Goal: Information Seeking & Learning: Check status

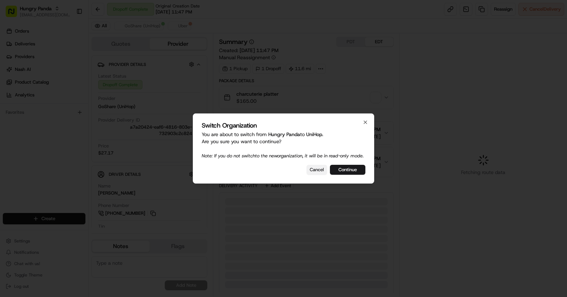
drag, startPoint x: 351, startPoint y: 173, endPoint x: 312, endPoint y: 173, distance: 39.3
click at [312, 173] on div "Cancel Continue" at bounding box center [284, 170] width 164 height 10
click at [312, 173] on button "Cancel" at bounding box center [317, 170] width 21 height 10
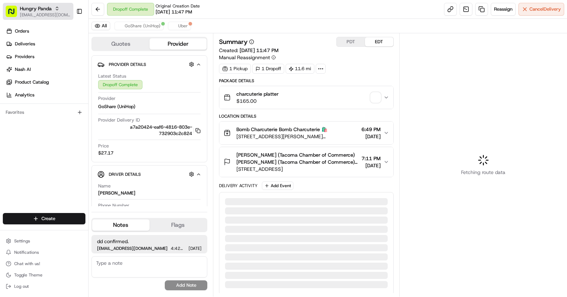
click at [44, 12] on span "[EMAIL_ADDRESS][DOMAIN_NAME]" at bounding box center [45, 15] width 51 height 6
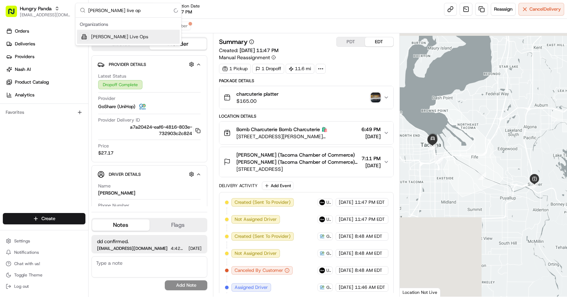
type input "Nash live op"
click at [100, 37] on span "[PERSON_NAME] Live Ops" at bounding box center [119, 37] width 57 height 6
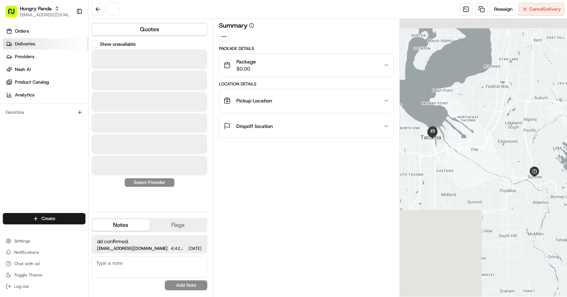
click at [42, 44] on link "Deliveries" at bounding box center [45, 43] width 85 height 11
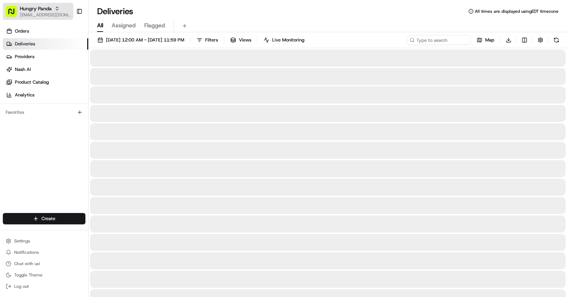
click at [52, 6] on div "Hungry Panda" at bounding box center [45, 8] width 51 height 7
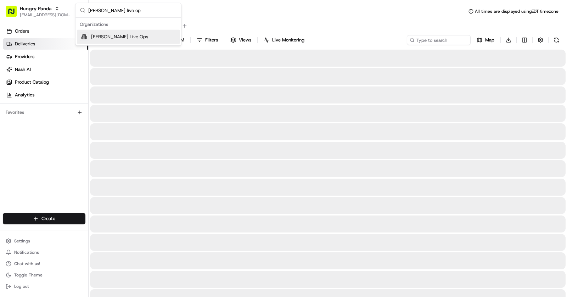
click at [97, 32] on div "[PERSON_NAME] Live Ops" at bounding box center [128, 37] width 103 height 14
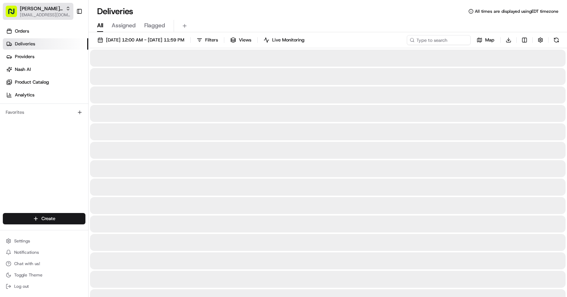
click at [47, 9] on span "[PERSON_NAME] Live Ops" at bounding box center [41, 8] width 43 height 7
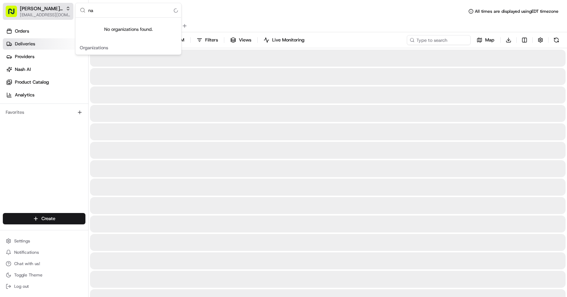
type input "n"
click at [112, 32] on div "No organizations found." at bounding box center [128, 29] width 106 height 23
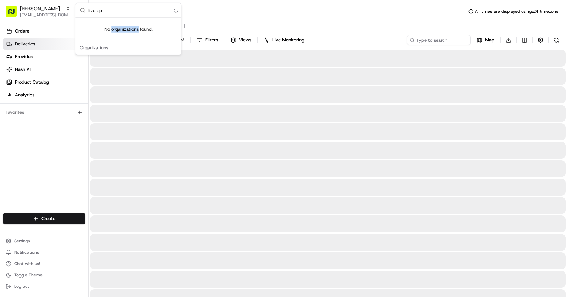
click at [112, 32] on div "No organizations found." at bounding box center [128, 29] width 106 height 23
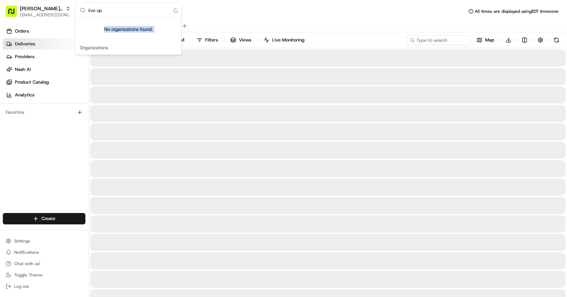
click at [112, 32] on div "No organizations found." at bounding box center [128, 29] width 106 height 23
click at [122, 8] on input "live op" at bounding box center [132, 10] width 89 height 14
type input "l"
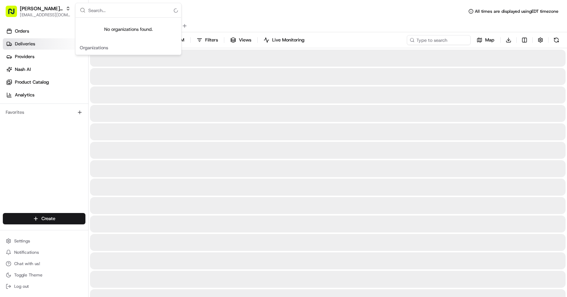
click at [274, 17] on div "All Assigned Flagged" at bounding box center [328, 24] width 478 height 15
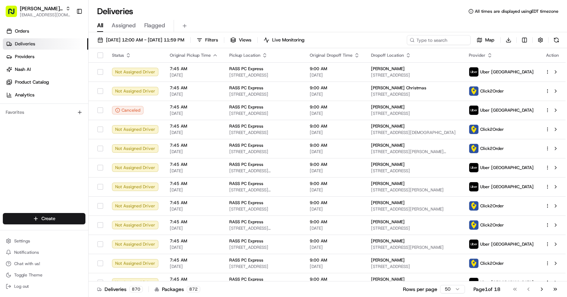
click at [453, 290] on html "[PERSON_NAME] Live Ops [EMAIL_ADDRESS][DOMAIN_NAME] Toggle Sidebar Orders Deliv…" at bounding box center [283, 148] width 567 height 297
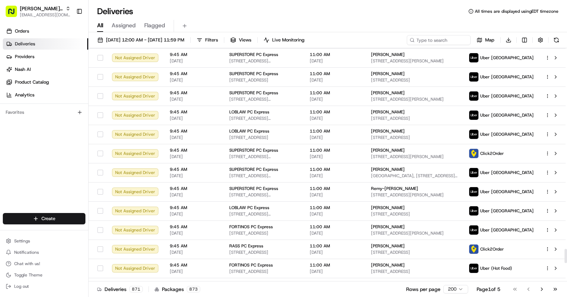
scroll to position [3608, 0]
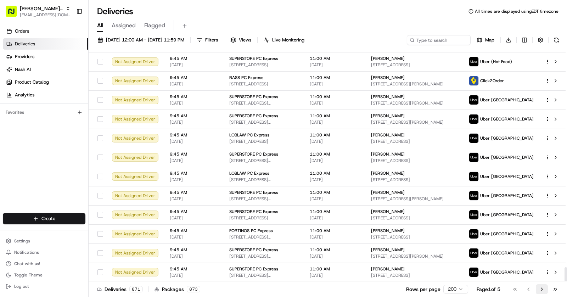
click at [543, 291] on button "Go to next page" at bounding box center [542, 289] width 12 height 10
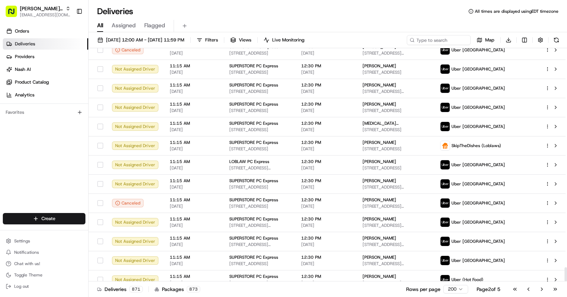
scroll to position [3608, 0]
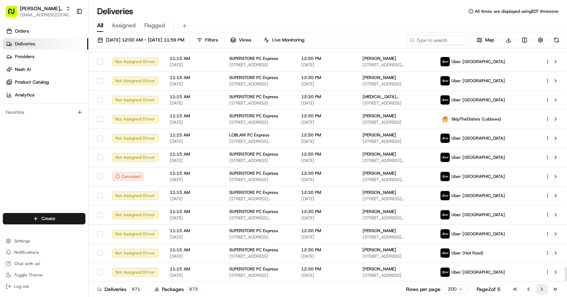
click at [540, 289] on button "Go to next page" at bounding box center [542, 289] width 12 height 10
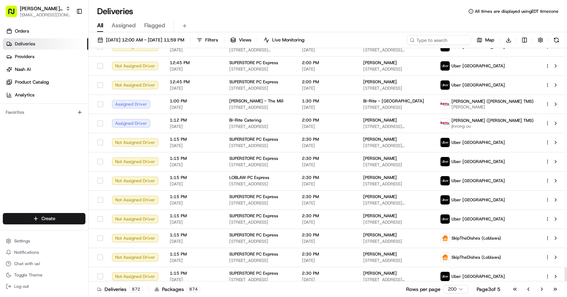
scroll to position [3608, 0]
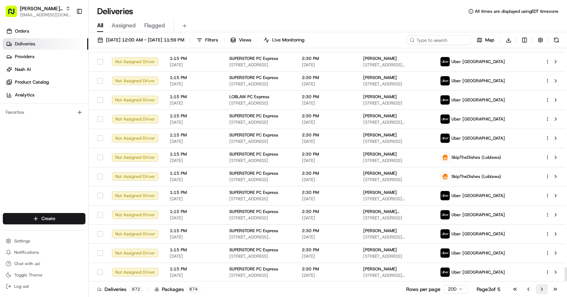
click at [543, 286] on button "Go to next page" at bounding box center [542, 289] width 12 height 10
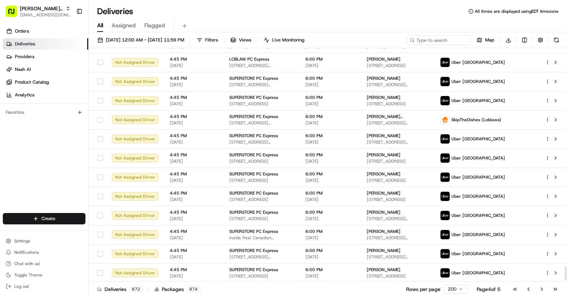
scroll to position [3608, 0]
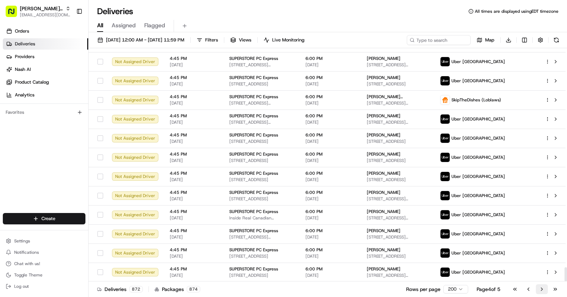
click at [545, 287] on button "Go to next page" at bounding box center [542, 289] width 12 height 10
click at [221, 41] on button "Filters" at bounding box center [208, 40] width 28 height 10
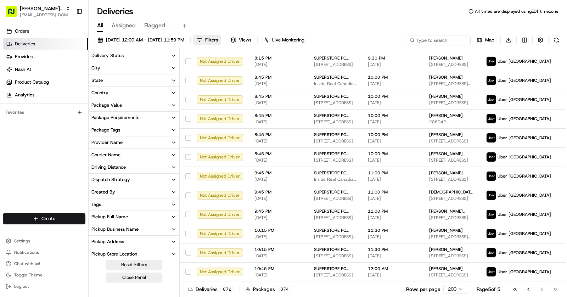
click at [124, 152] on button "Courier Name" at bounding box center [134, 155] width 91 height 12
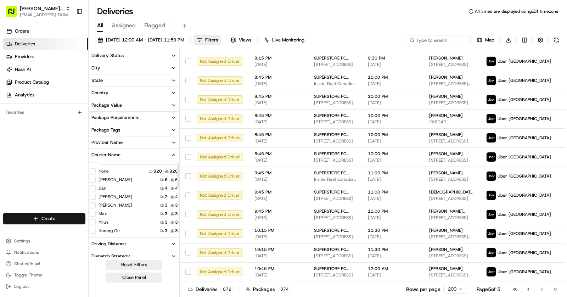
scroll to position [9, 0]
click at [106, 178] on label "[PERSON_NAME]" at bounding box center [116, 180] width 34 height 6
click at [96, 178] on Huang "[PERSON_NAME]" at bounding box center [93, 180] width 6 height 6
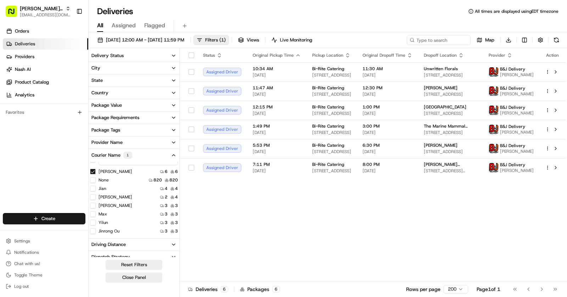
click at [94, 187] on button "Jian" at bounding box center [93, 189] width 6 height 6
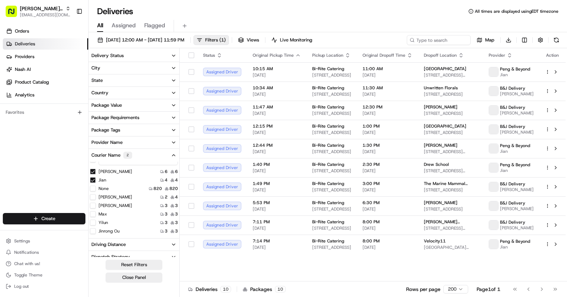
click at [94, 172] on Huang "[PERSON_NAME]" at bounding box center [93, 172] width 6 height 6
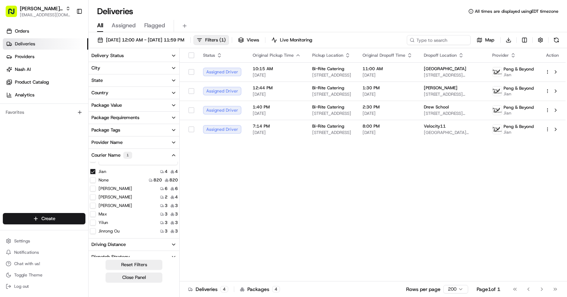
click at [93, 194] on CHEN "[PERSON_NAME]" at bounding box center [93, 197] width 6 height 6
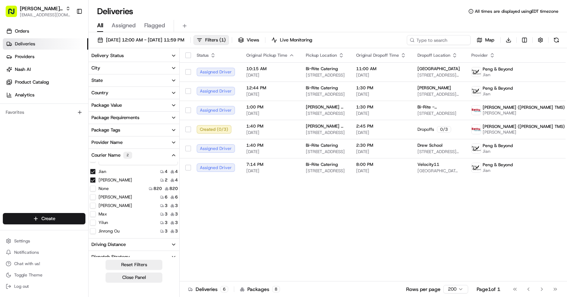
click at [94, 171] on button "Jian" at bounding box center [93, 172] width 6 height 6
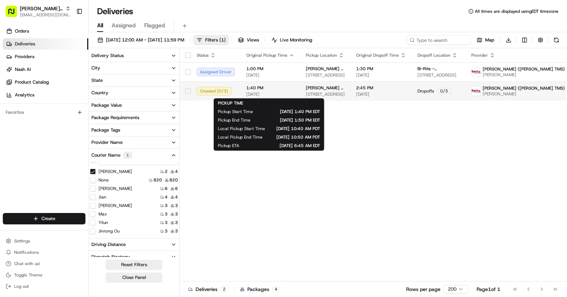
click at [278, 90] on span "1:40 PM" at bounding box center [270, 88] width 48 height 6
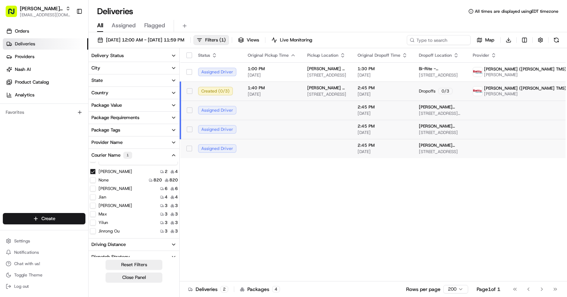
click at [281, 88] on span "1:40 PM" at bounding box center [272, 88] width 48 height 6
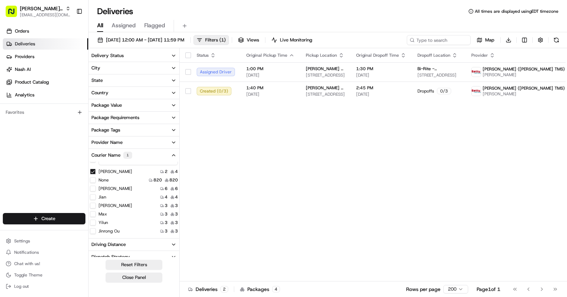
click at [94, 204] on Li "[PERSON_NAME]" at bounding box center [93, 206] width 6 height 6
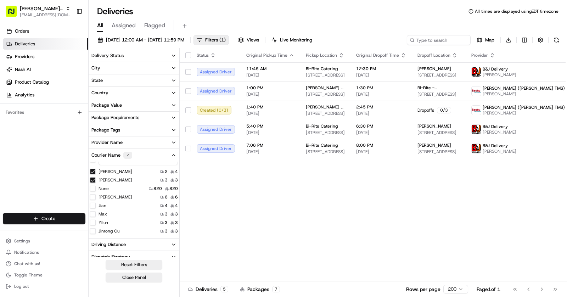
click at [94, 171] on CHEN "[PERSON_NAME]" at bounding box center [93, 172] width 6 height 6
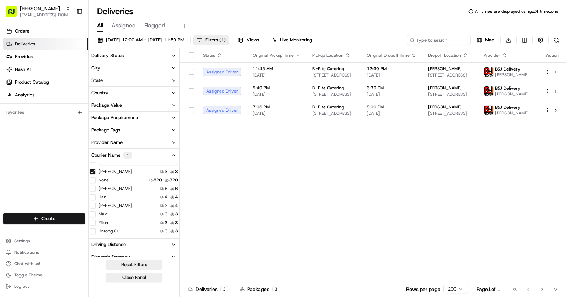
click at [95, 212] on button "Max" at bounding box center [93, 214] width 6 height 6
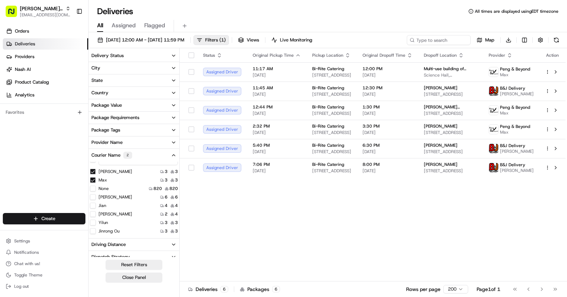
click at [93, 172] on Li "[PERSON_NAME]" at bounding box center [93, 172] width 6 height 6
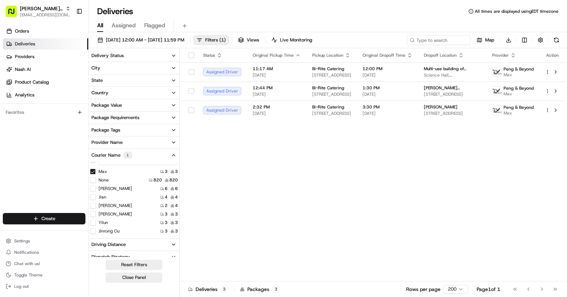
click at [93, 222] on button "Yilun" at bounding box center [93, 223] width 6 height 6
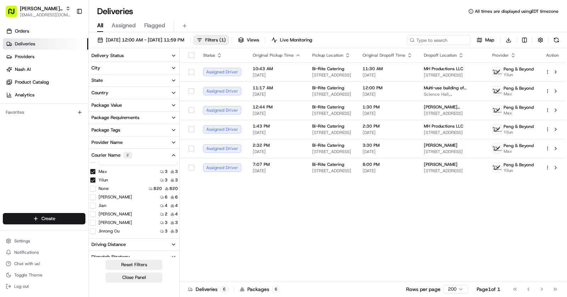
click at [93, 169] on button "Max" at bounding box center [93, 172] width 6 height 6
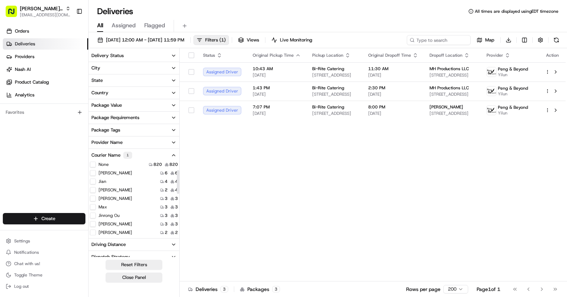
scroll to position [28, 0]
click at [101, 202] on label "Max" at bounding box center [103, 204] width 9 height 6
click at [96, 202] on button "Max" at bounding box center [93, 204] width 6 height 6
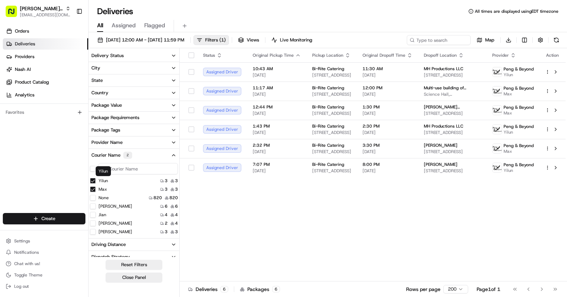
click at [103, 180] on label "Yilun" at bounding box center [104, 181] width 10 height 6
click at [96, 180] on button "Yilun" at bounding box center [93, 181] width 6 height 6
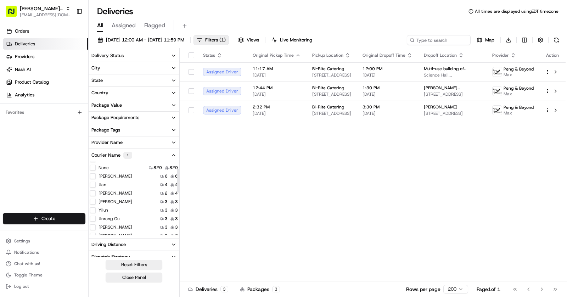
scroll to position [23, 0]
click at [92, 208] on button "Yilun" at bounding box center [93, 209] width 6 height 6
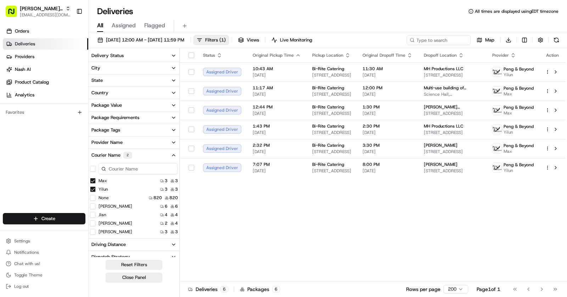
click at [93, 181] on button "Max" at bounding box center [93, 181] width 6 height 6
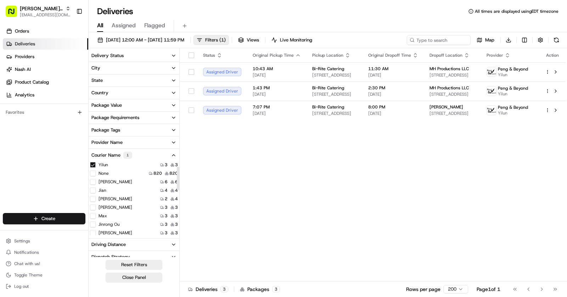
scroll to position [16, 0]
click at [93, 224] on ou "jinrong ou" at bounding box center [93, 225] width 6 height 6
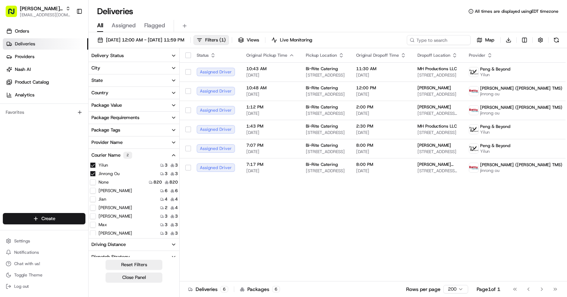
click at [95, 164] on button "Yilun" at bounding box center [93, 165] width 6 height 6
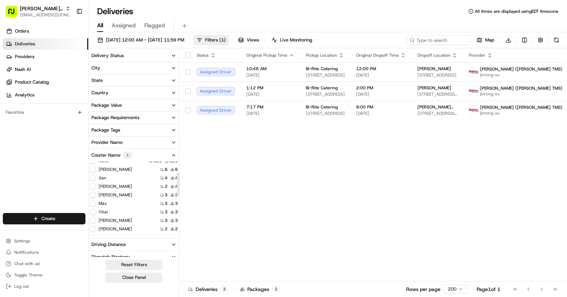
scroll to position [36, 0]
click at [94, 212] on SITU "[PERSON_NAME]" at bounding box center [93, 213] width 6 height 6
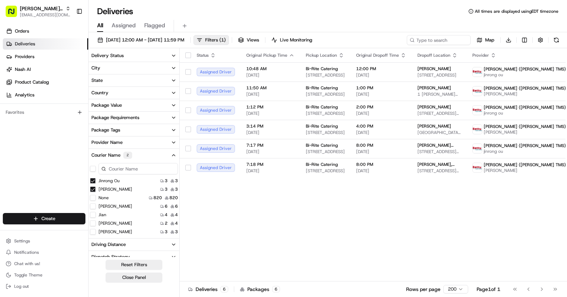
click at [94, 180] on ou "jinrong ou" at bounding box center [93, 181] width 6 height 6
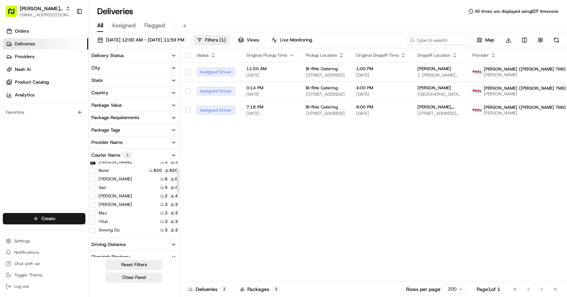
scroll to position [24, 0]
click at [92, 224] on ou "jinrong ou" at bounding box center [93, 225] width 6 height 6
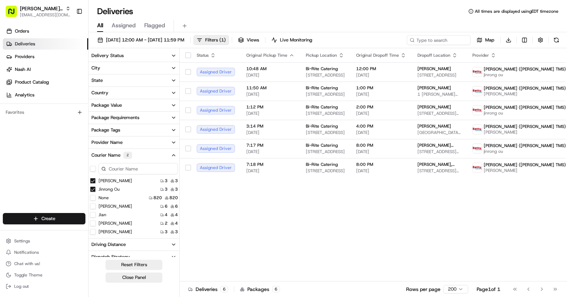
click at [93, 181] on SITU "[PERSON_NAME]" at bounding box center [93, 181] width 6 height 6
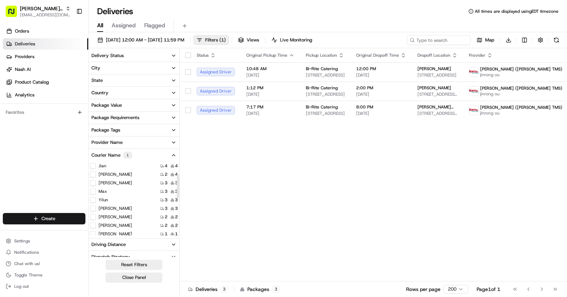
scroll to position [42, 0]
click at [92, 206] on SITU "[PERSON_NAME]" at bounding box center [93, 207] width 6 height 6
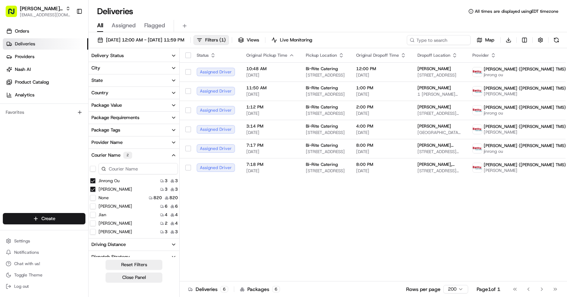
click at [93, 179] on ou "jinrong ou" at bounding box center [93, 181] width 6 height 6
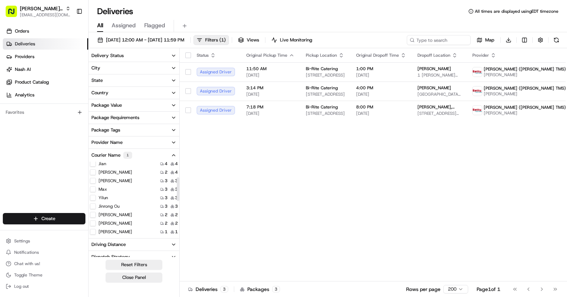
scroll to position [50, 0]
click at [94, 205] on Montero "[PERSON_NAME]" at bounding box center [93, 207] width 6 height 6
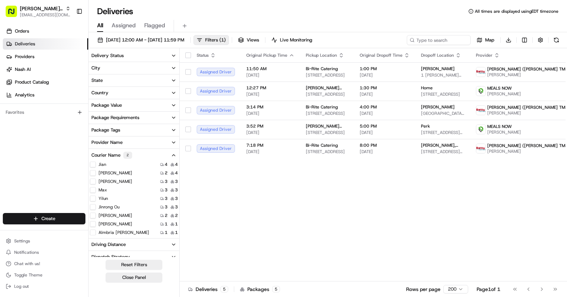
click at [94, 206] on ou "jinrong ou" at bounding box center [93, 207] width 6 height 6
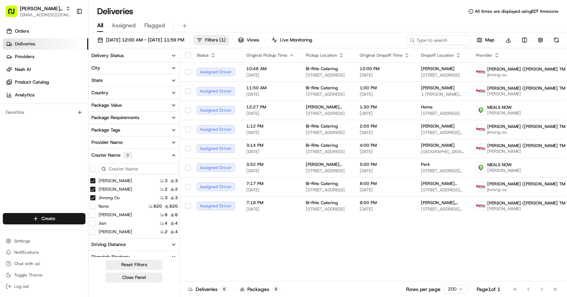
click at [93, 198] on ou "jinrong ou" at bounding box center [93, 198] width 6 height 6
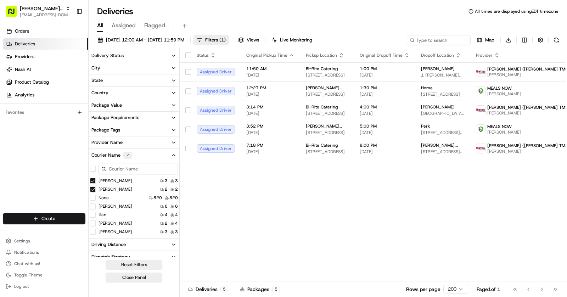
click at [93, 187] on Montero "[PERSON_NAME]" at bounding box center [93, 189] width 6 height 6
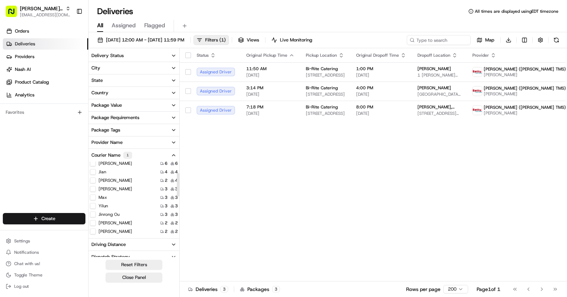
scroll to position [35, 0]
click at [94, 206] on button "Yilun" at bounding box center [93, 206] width 6 height 6
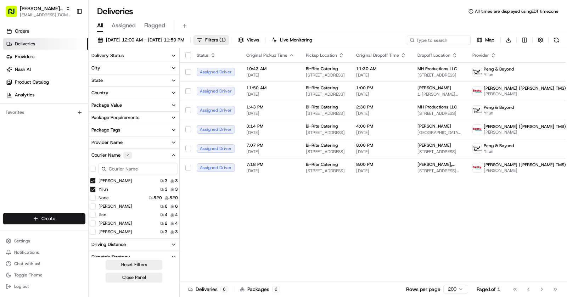
click at [93, 181] on SITU "[PERSON_NAME]" at bounding box center [93, 181] width 6 height 6
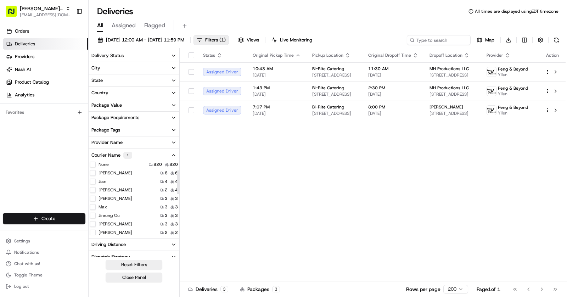
scroll to position [28, 0]
click at [93, 212] on ou "jinrong ou" at bounding box center [93, 213] width 6 height 6
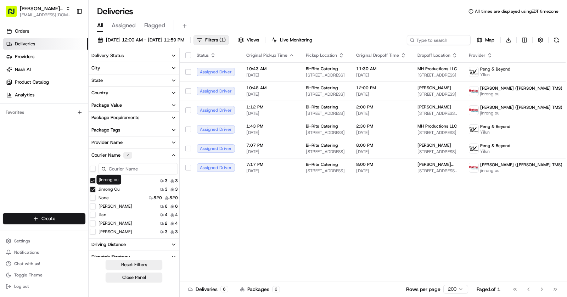
click at [101, 188] on label "jinrong ou" at bounding box center [109, 189] width 21 height 6
click at [96, 188] on ou "jinrong ou" at bounding box center [93, 189] width 6 height 6
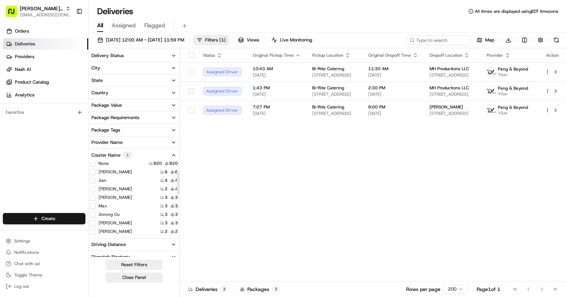
scroll to position [28, 0]
click at [105, 212] on label "jinrong ou" at bounding box center [109, 212] width 21 height 6
click at [96, 212] on ou "jinrong ou" at bounding box center [93, 212] width 6 height 6
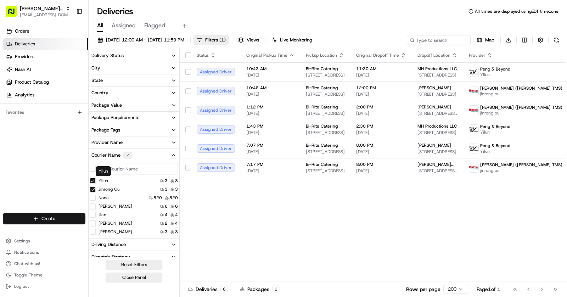
click at [101, 182] on label "Yilun" at bounding box center [104, 181] width 10 height 6
click at [96, 182] on button "Yilun" at bounding box center [93, 181] width 6 height 6
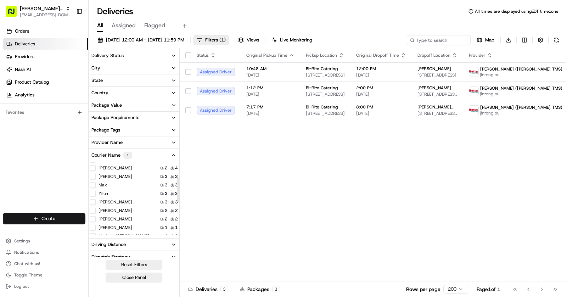
scroll to position [55, 0]
click at [92, 205] on Montero "[PERSON_NAME]" at bounding box center [93, 203] width 6 height 6
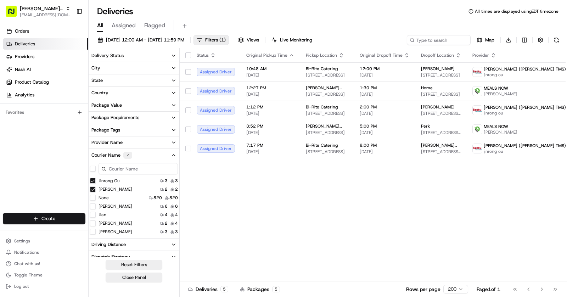
click at [92, 181] on ou "jinrong ou" at bounding box center [93, 181] width 6 height 6
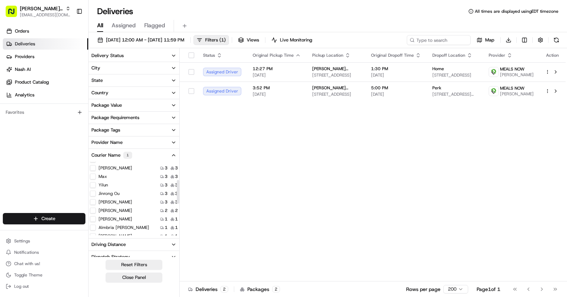
scroll to position [57, 0]
click at [103, 209] on label "[PERSON_NAME]" at bounding box center [116, 209] width 34 height 6
click at [96, 209] on wong "[PERSON_NAME]" at bounding box center [93, 209] width 6 height 6
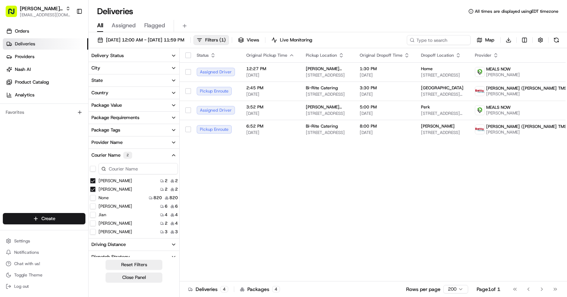
click at [93, 179] on Montero "[PERSON_NAME]" at bounding box center [93, 181] width 6 height 6
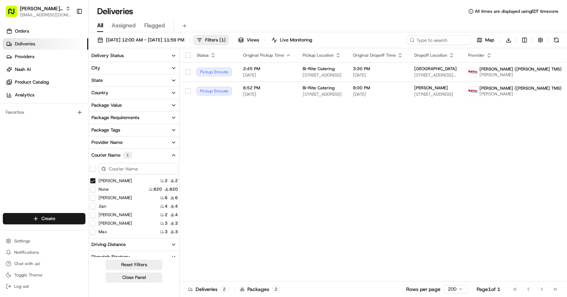
click at [93, 178] on wong "[PERSON_NAME]" at bounding box center [93, 181] width 6 height 6
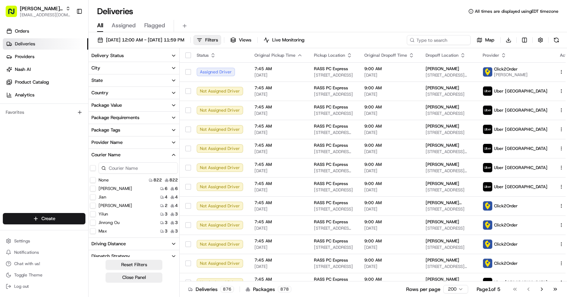
click at [41, 41] on link "Deliveries" at bounding box center [45, 43] width 85 height 11
